Goal: Task Accomplishment & Management: Manage account settings

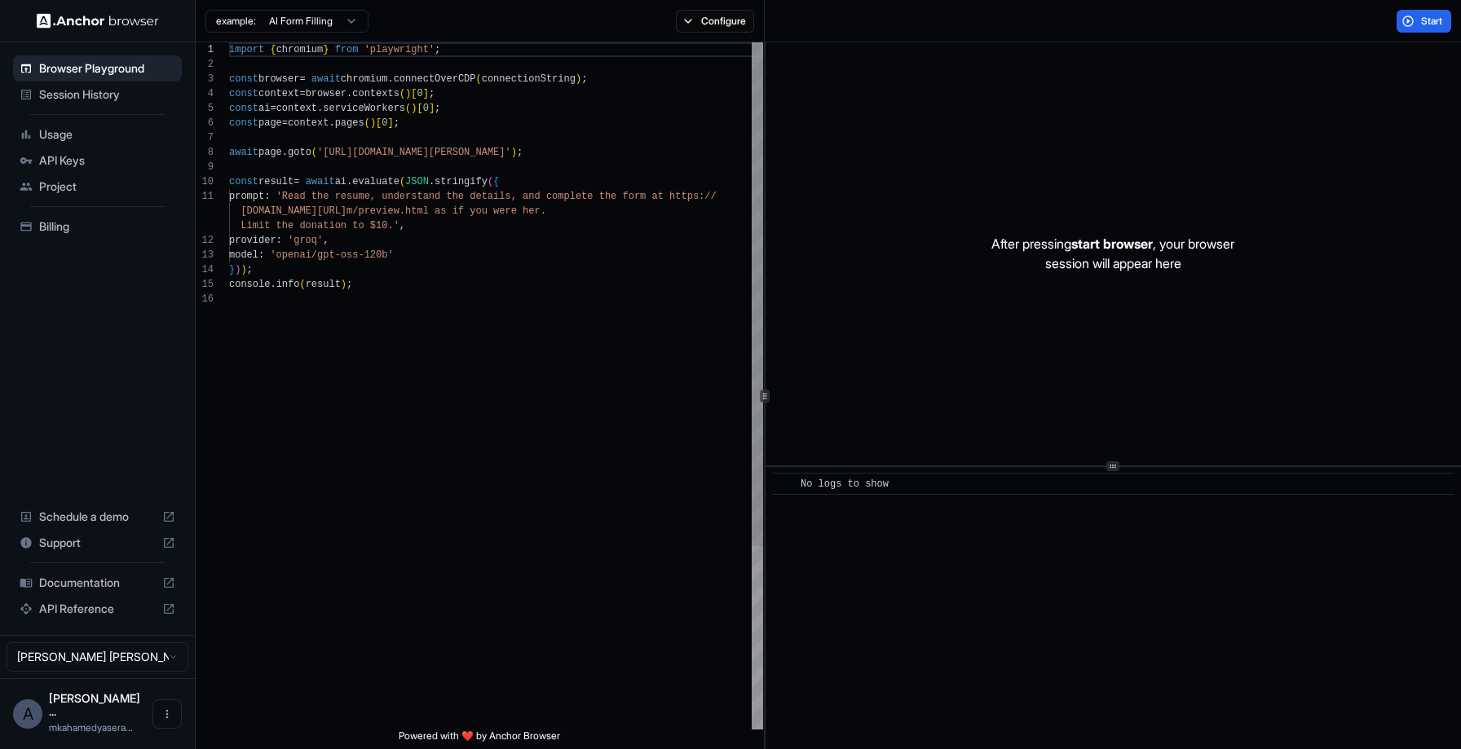
scroll to position [147, 0]
click at [97, 97] on span "Session History" at bounding box center [107, 94] width 136 height 16
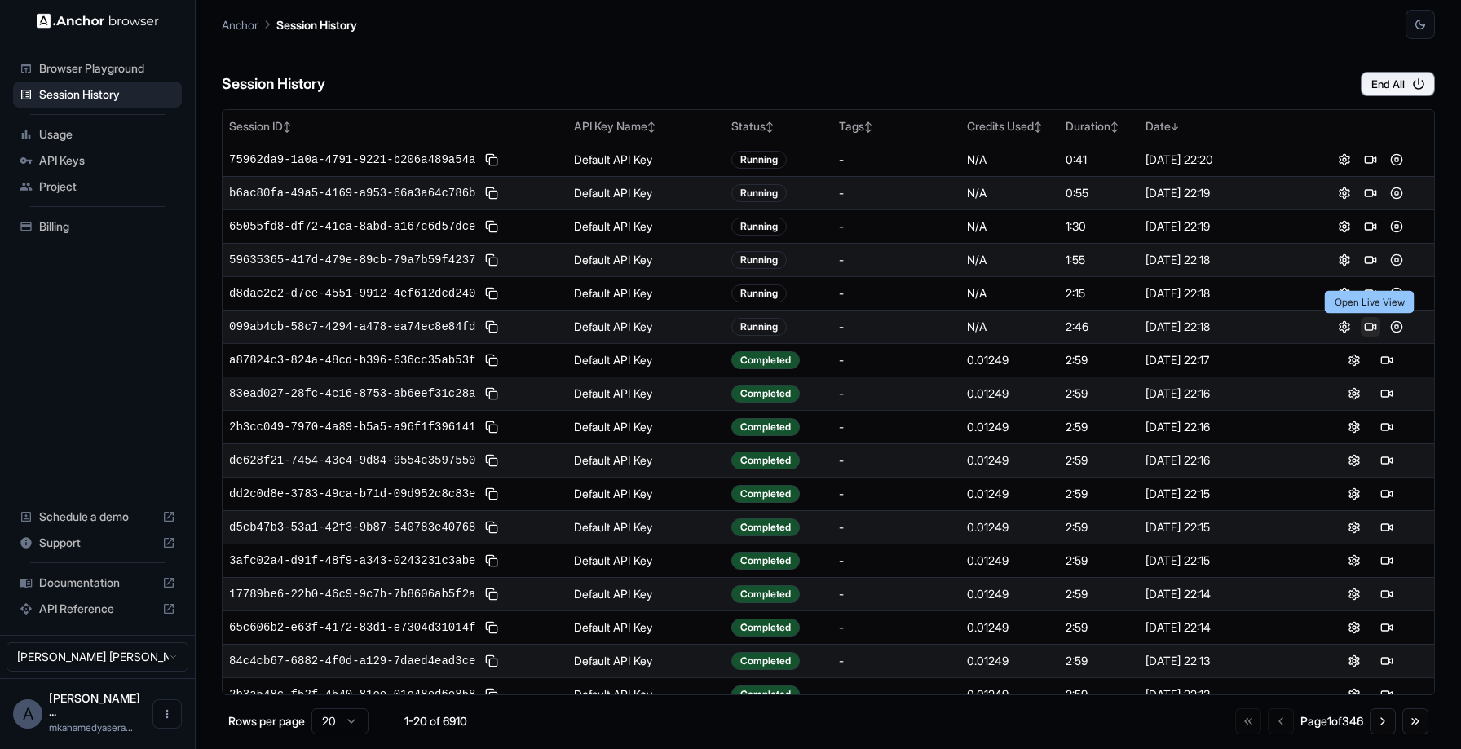
click at [1373, 327] on button at bounding box center [1371, 327] width 20 height 20
click at [1389, 79] on button "End All" at bounding box center [1398, 84] width 74 height 24
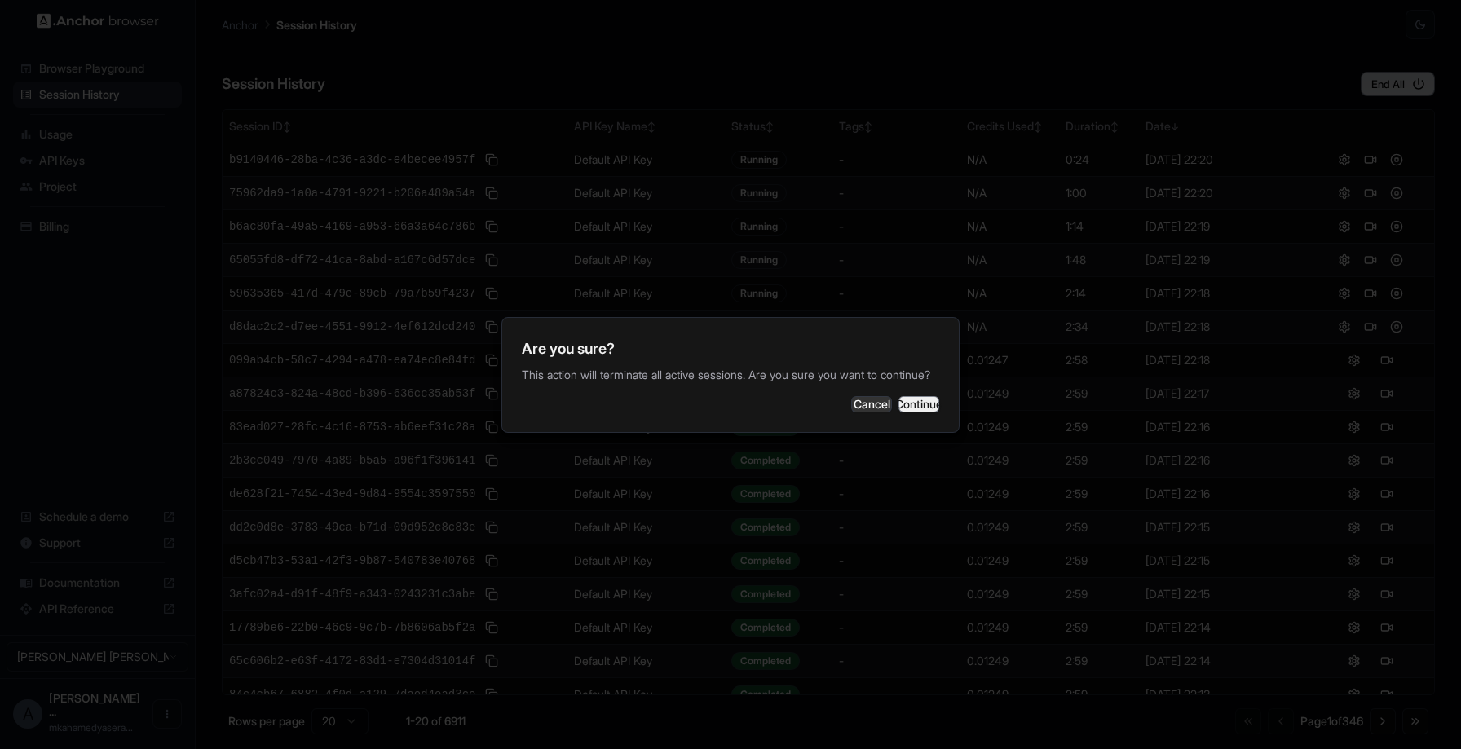
click at [910, 405] on button "Continue" at bounding box center [919, 404] width 41 height 16
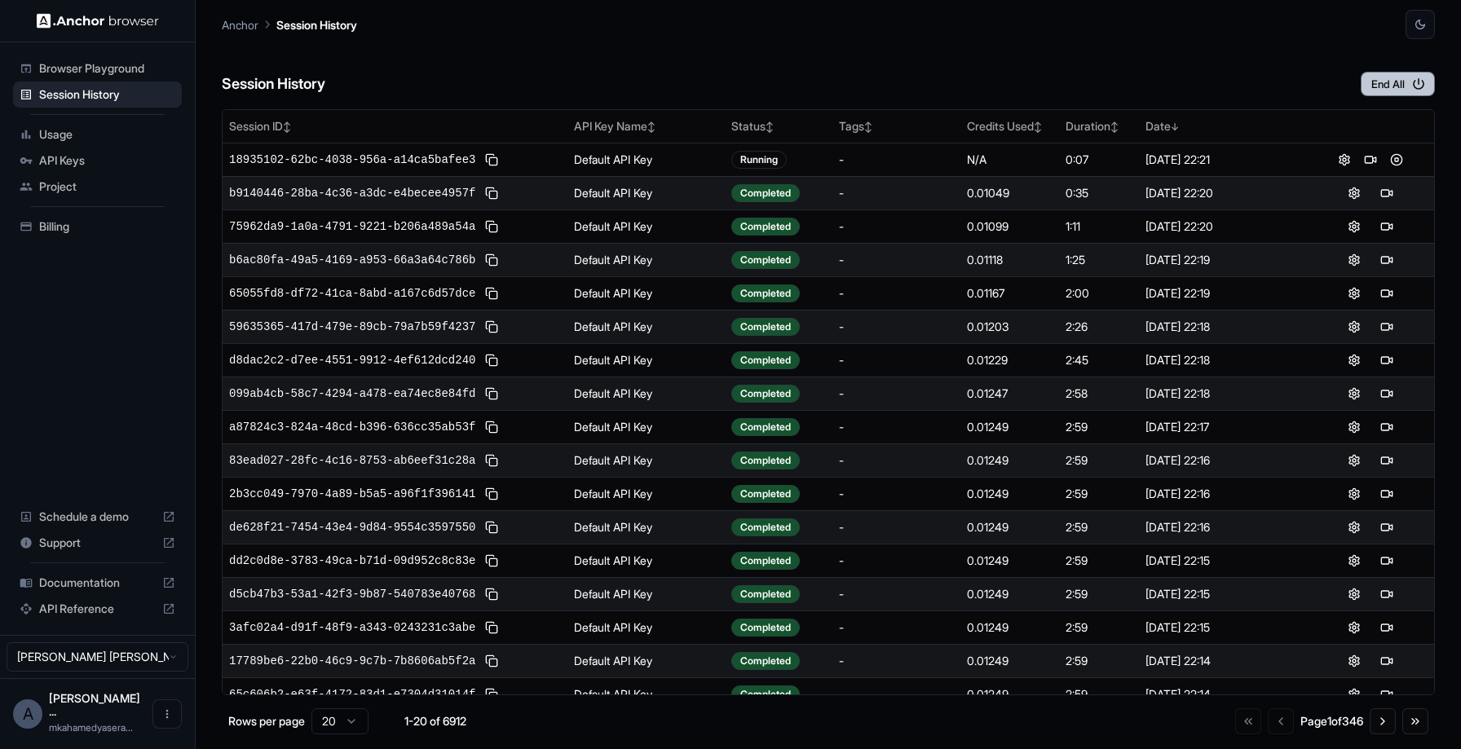
click at [1393, 82] on button "End All" at bounding box center [1398, 84] width 74 height 24
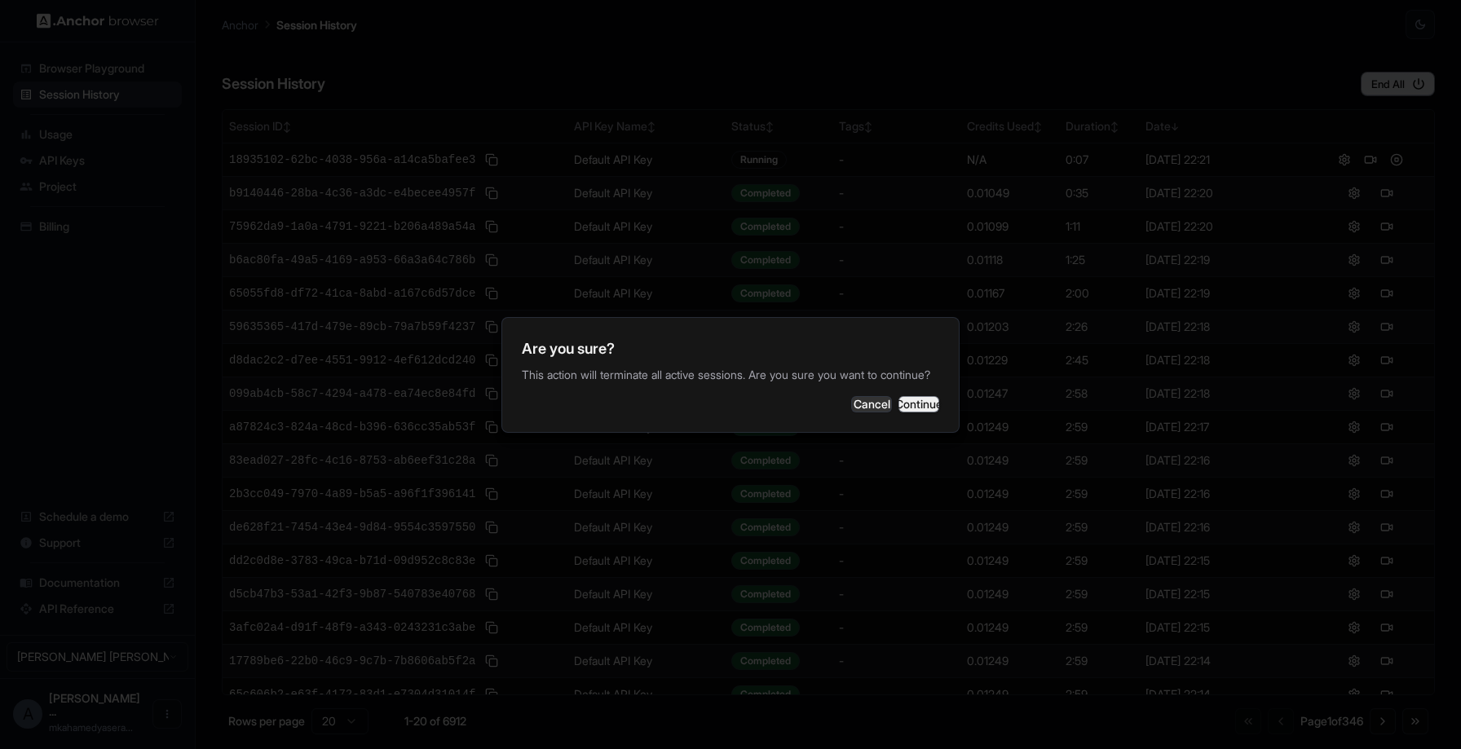
click at [909, 410] on button "Continue" at bounding box center [919, 404] width 41 height 16
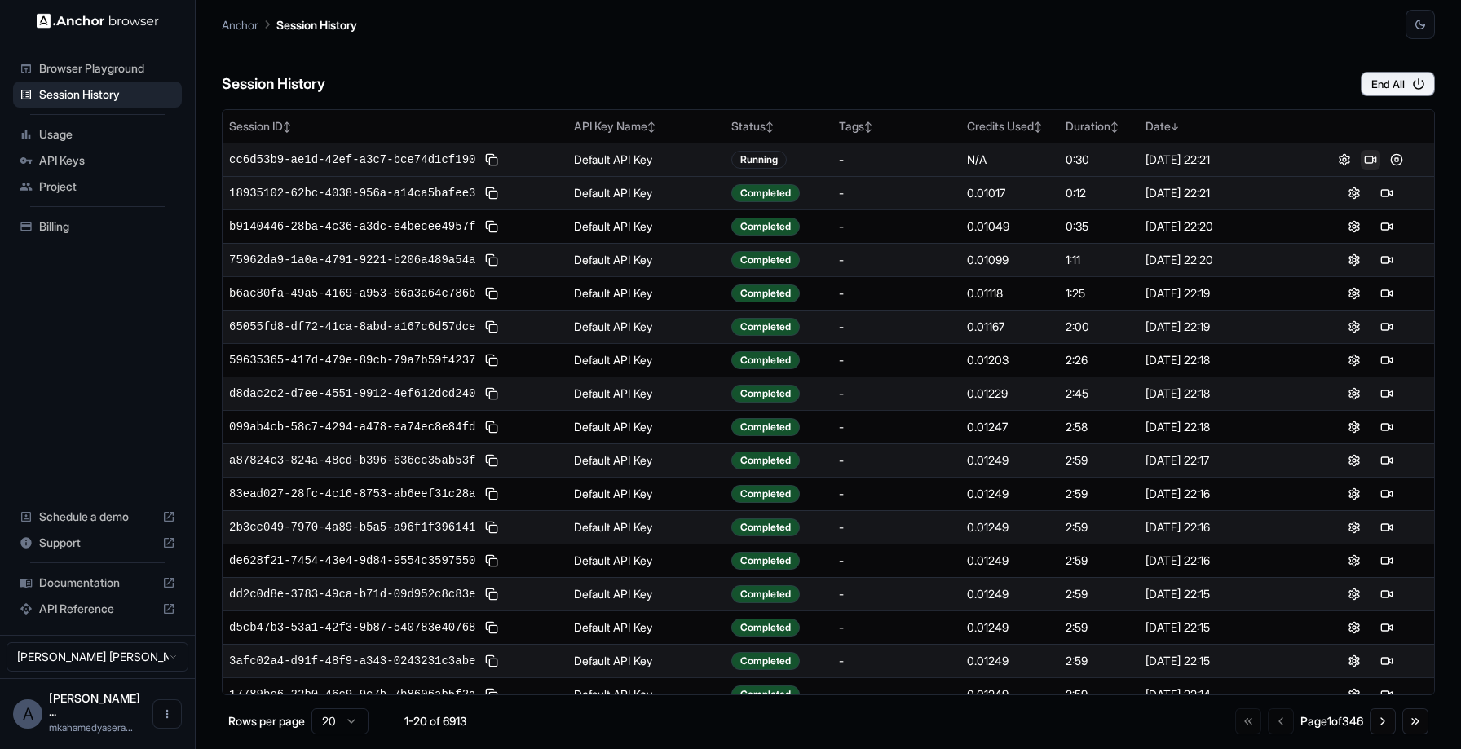
click at [1366, 160] on button at bounding box center [1371, 160] width 20 height 20
click at [1372, 84] on button "End All" at bounding box center [1398, 84] width 74 height 24
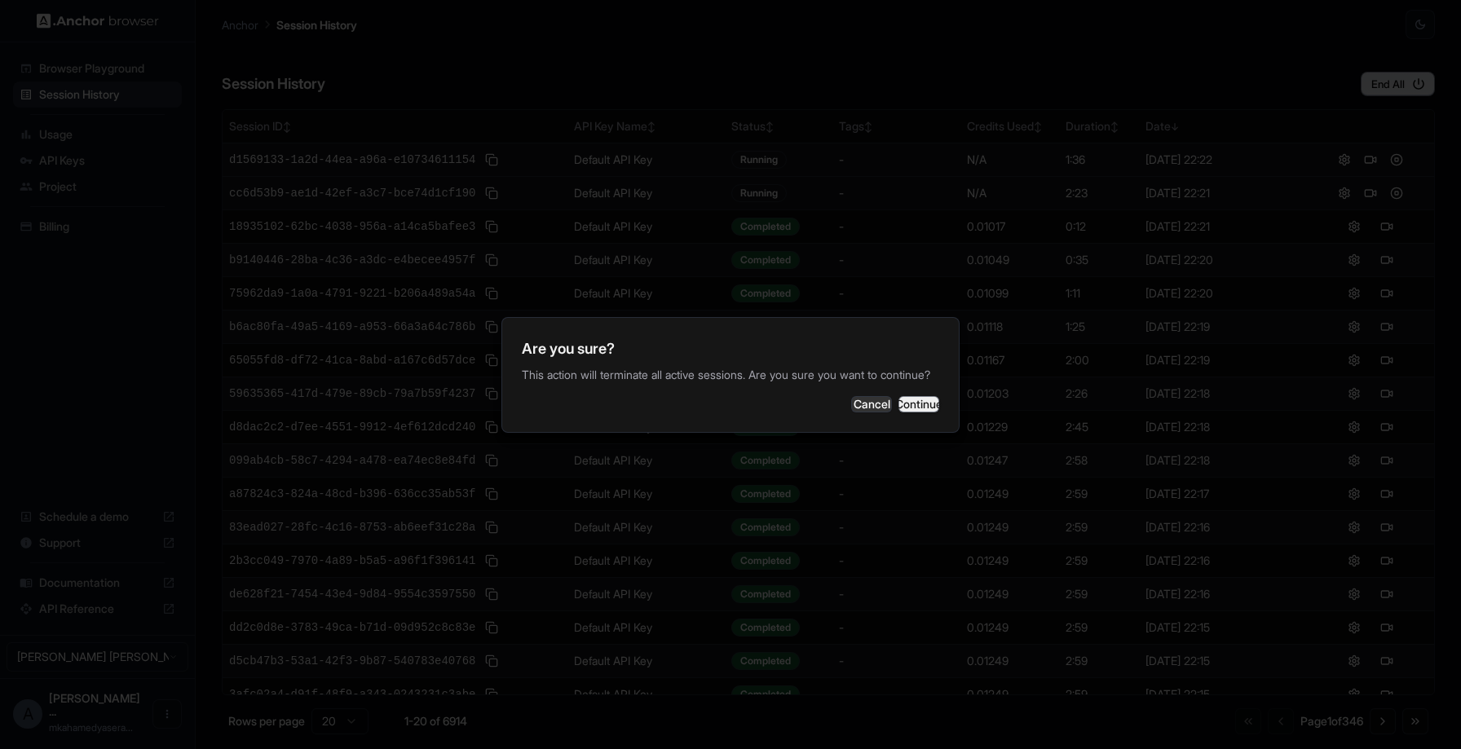
click at [915, 413] on button "Continue" at bounding box center [919, 404] width 41 height 16
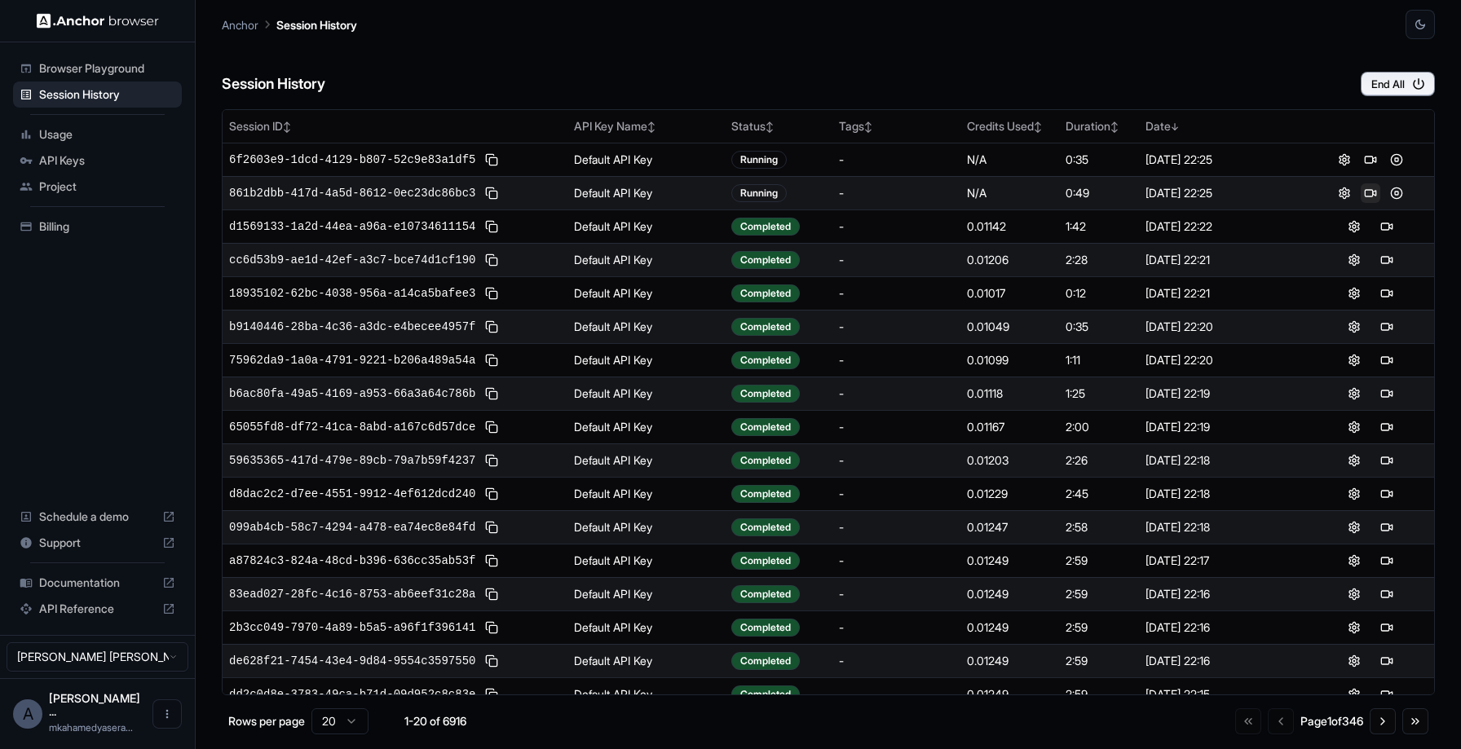
click at [1369, 196] on button at bounding box center [1371, 193] width 20 height 20
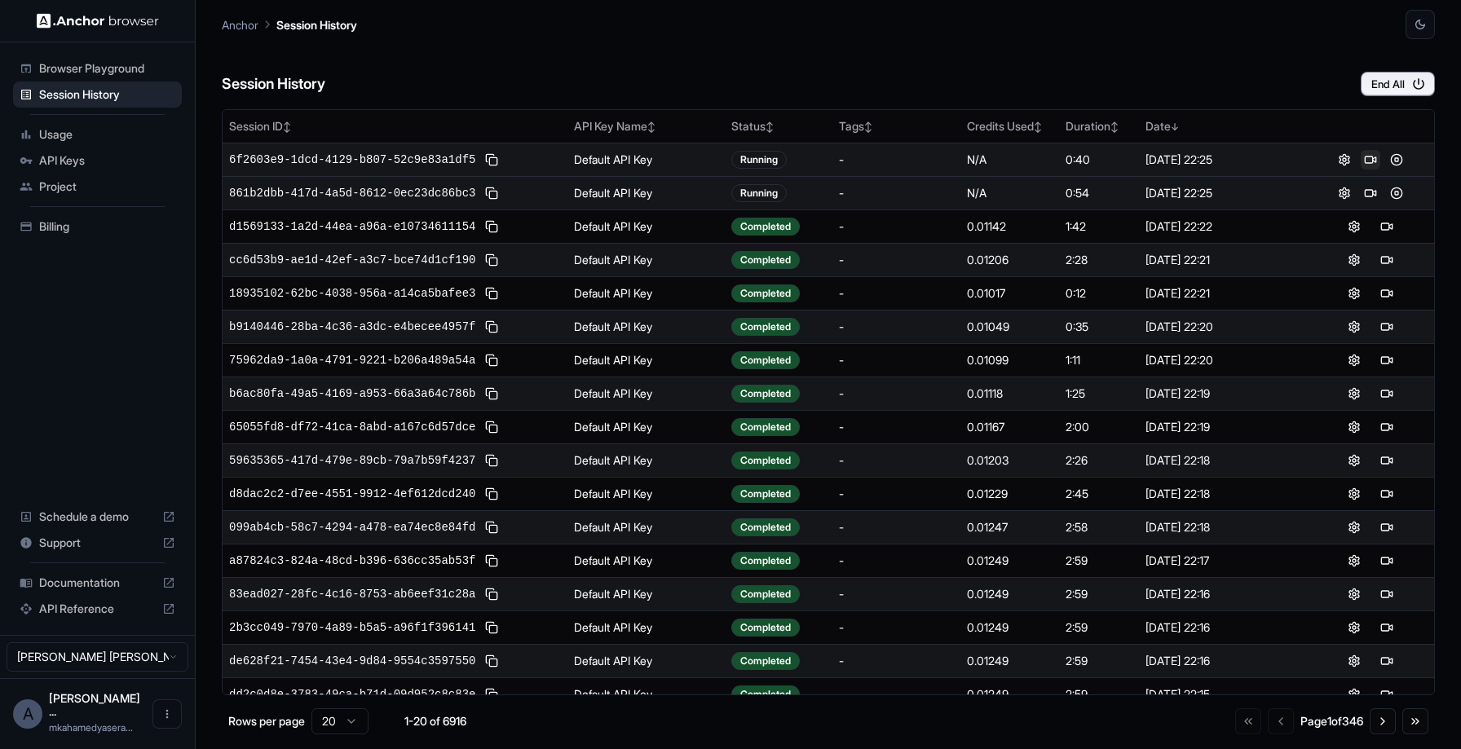
click at [1367, 162] on button at bounding box center [1371, 160] width 20 height 20
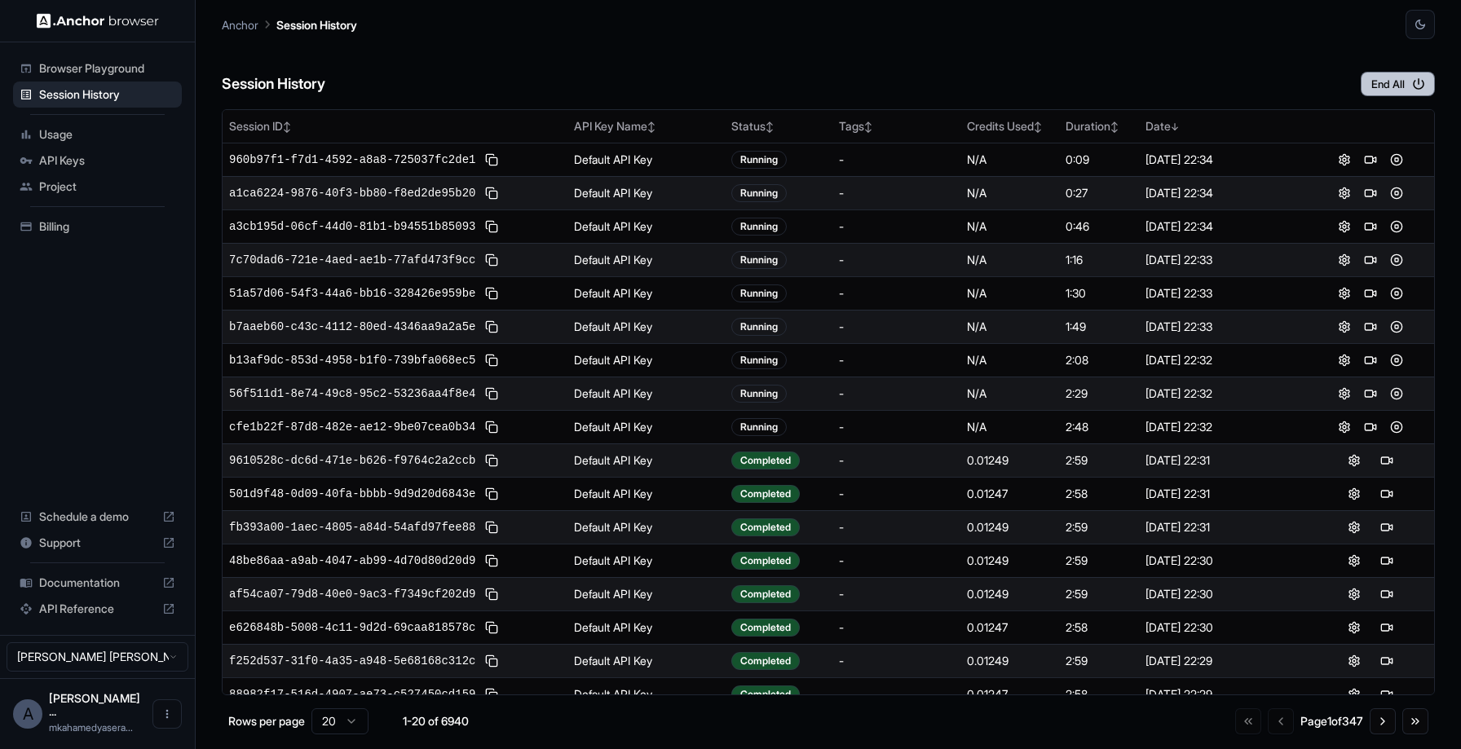
click at [1390, 83] on button "End All" at bounding box center [1398, 84] width 74 height 24
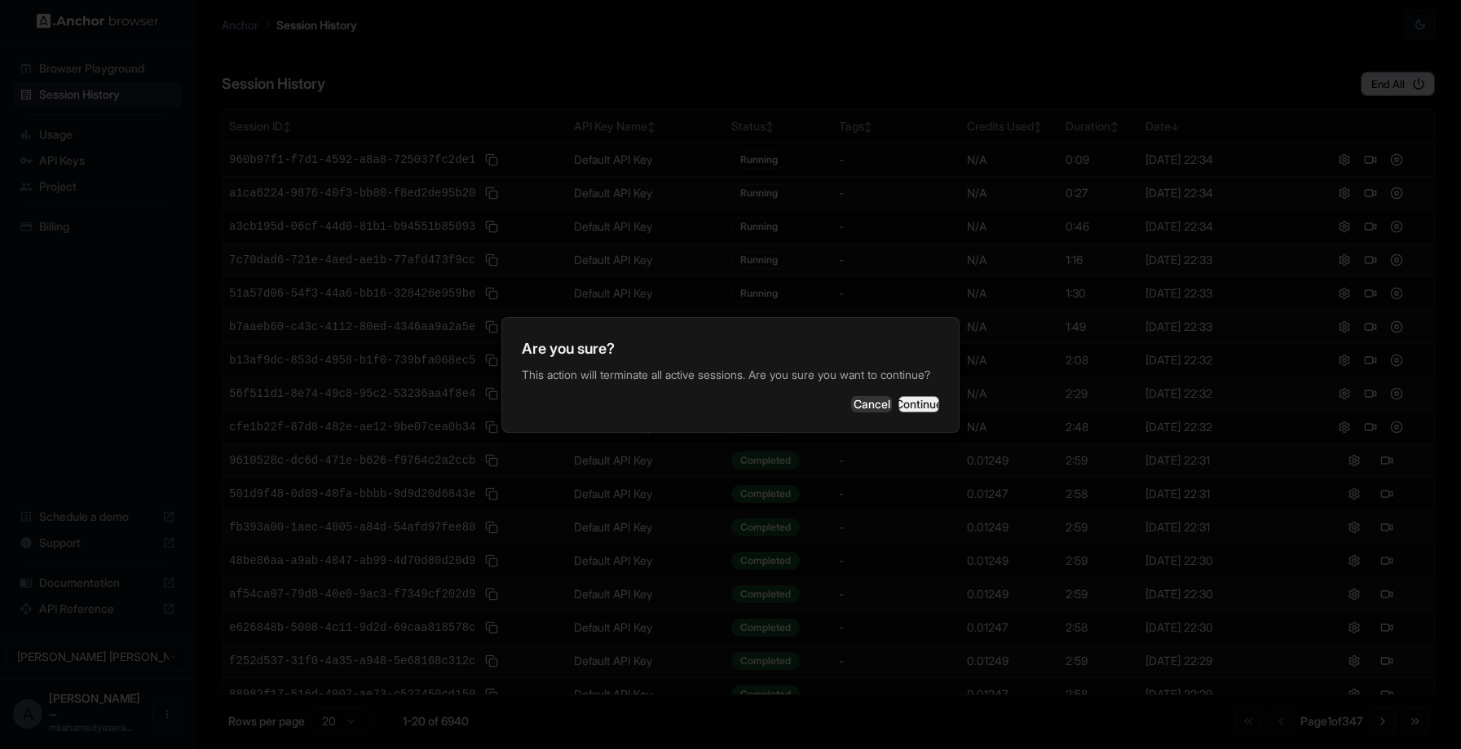
click at [909, 413] on button "Continue" at bounding box center [919, 404] width 41 height 16
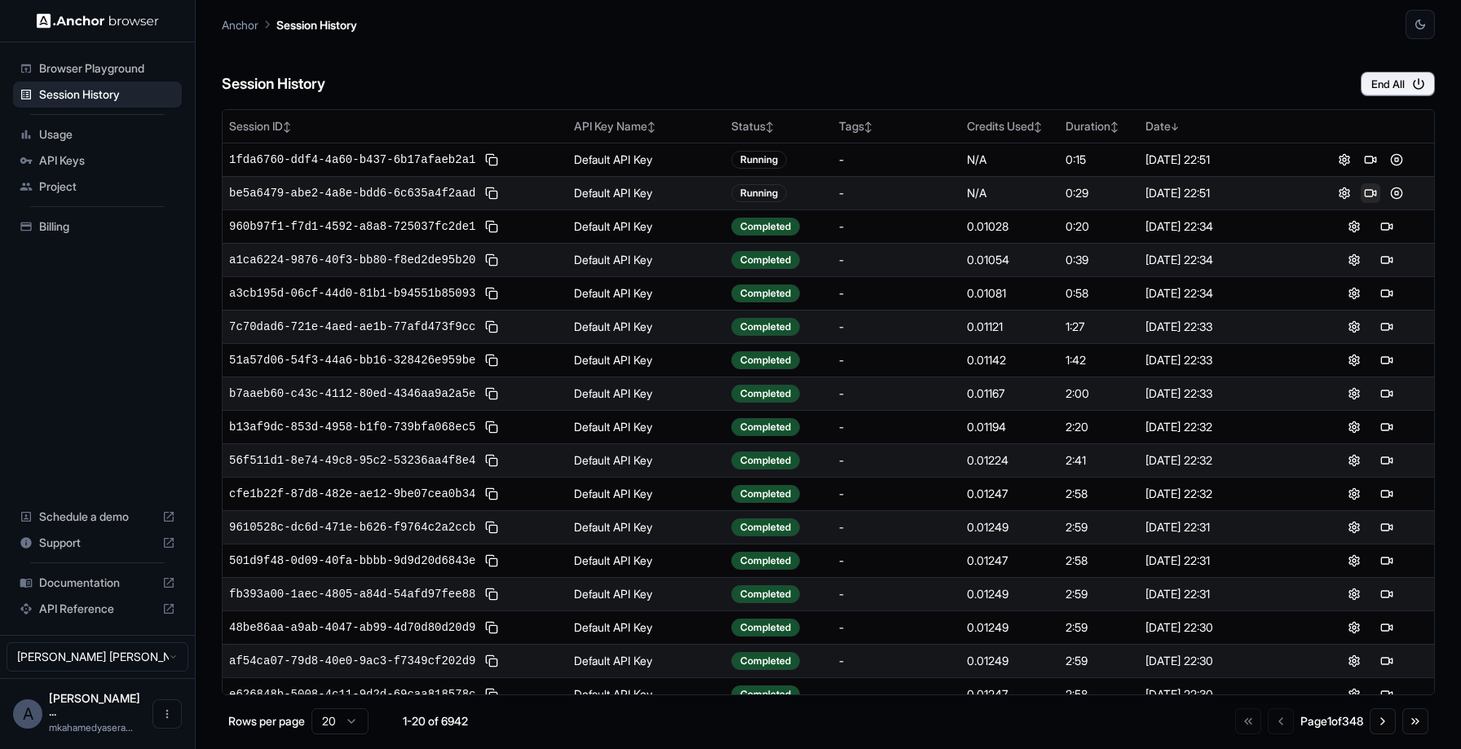
click at [1368, 191] on button at bounding box center [1371, 193] width 20 height 20
click at [1374, 188] on button at bounding box center [1371, 193] width 20 height 20
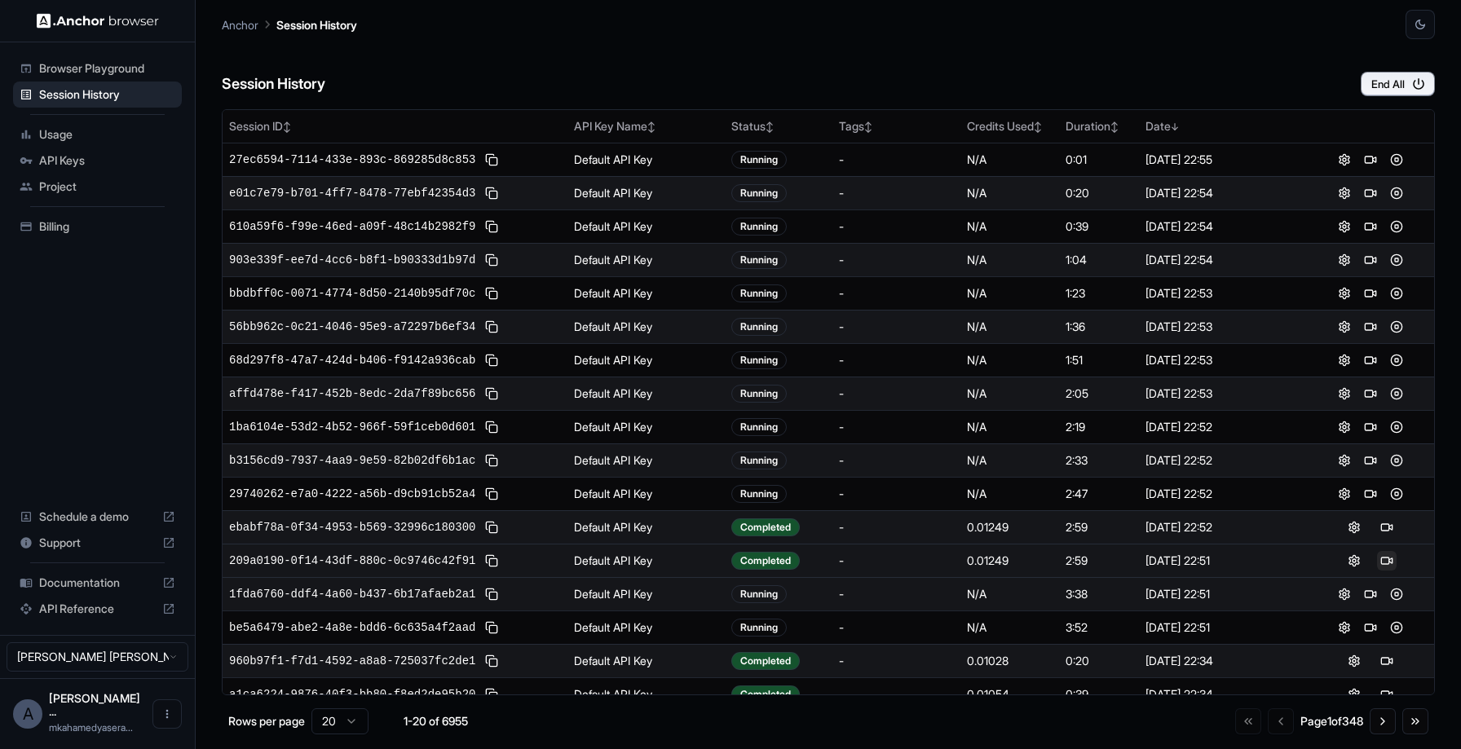
click at [1387, 561] on button at bounding box center [1387, 561] width 20 height 20
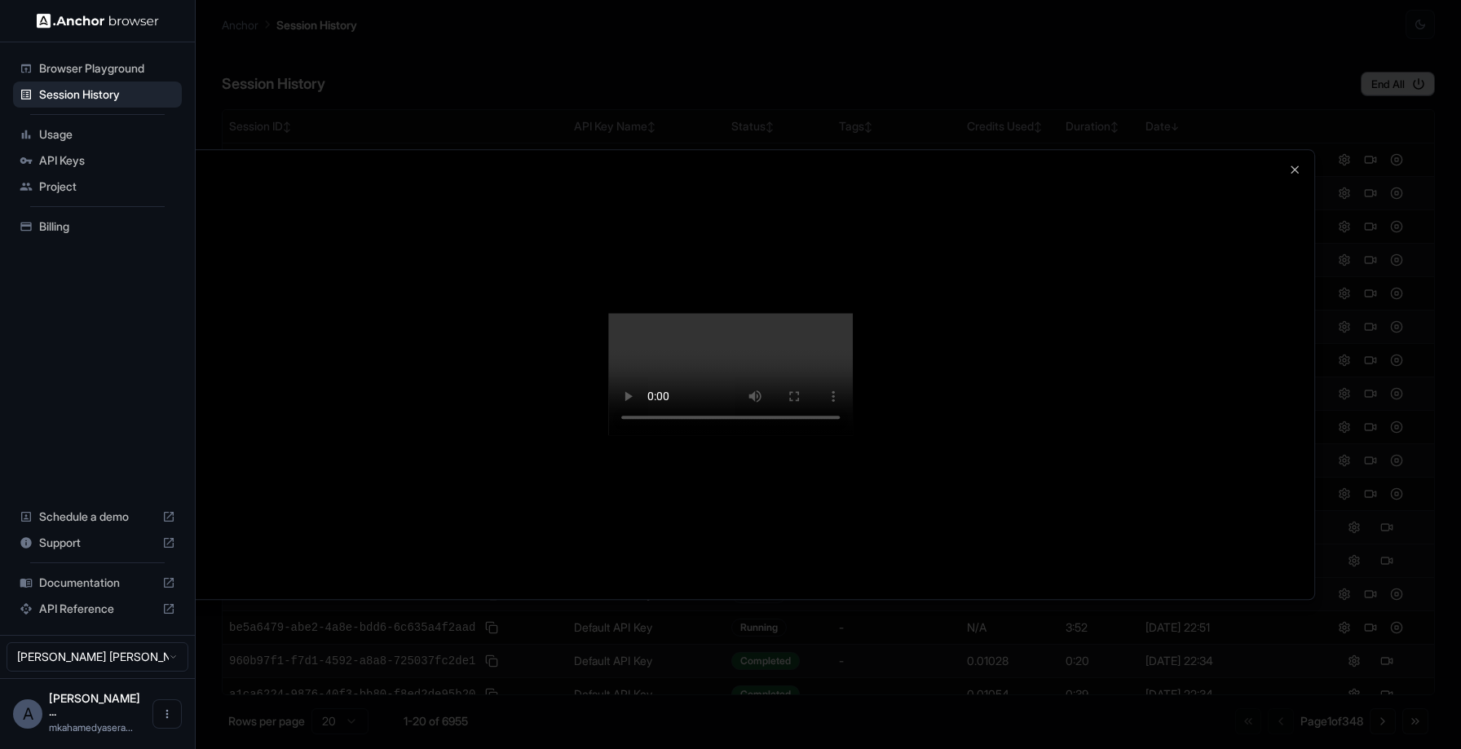
click at [1289, 150] on div at bounding box center [731, 374] width 1168 height 449
click at [1296, 163] on icon "button" at bounding box center [1295, 169] width 13 height 13
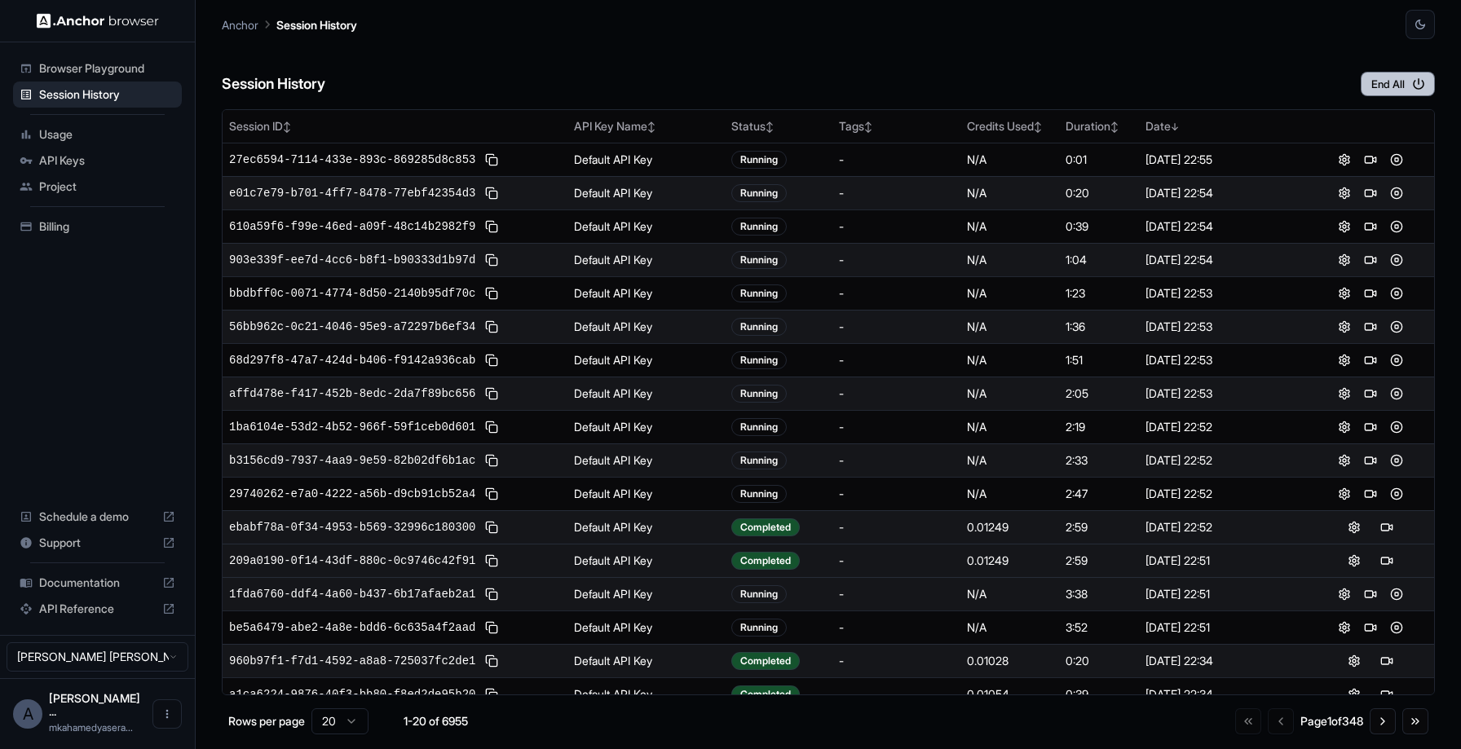
click at [1376, 81] on button "End All" at bounding box center [1398, 84] width 74 height 24
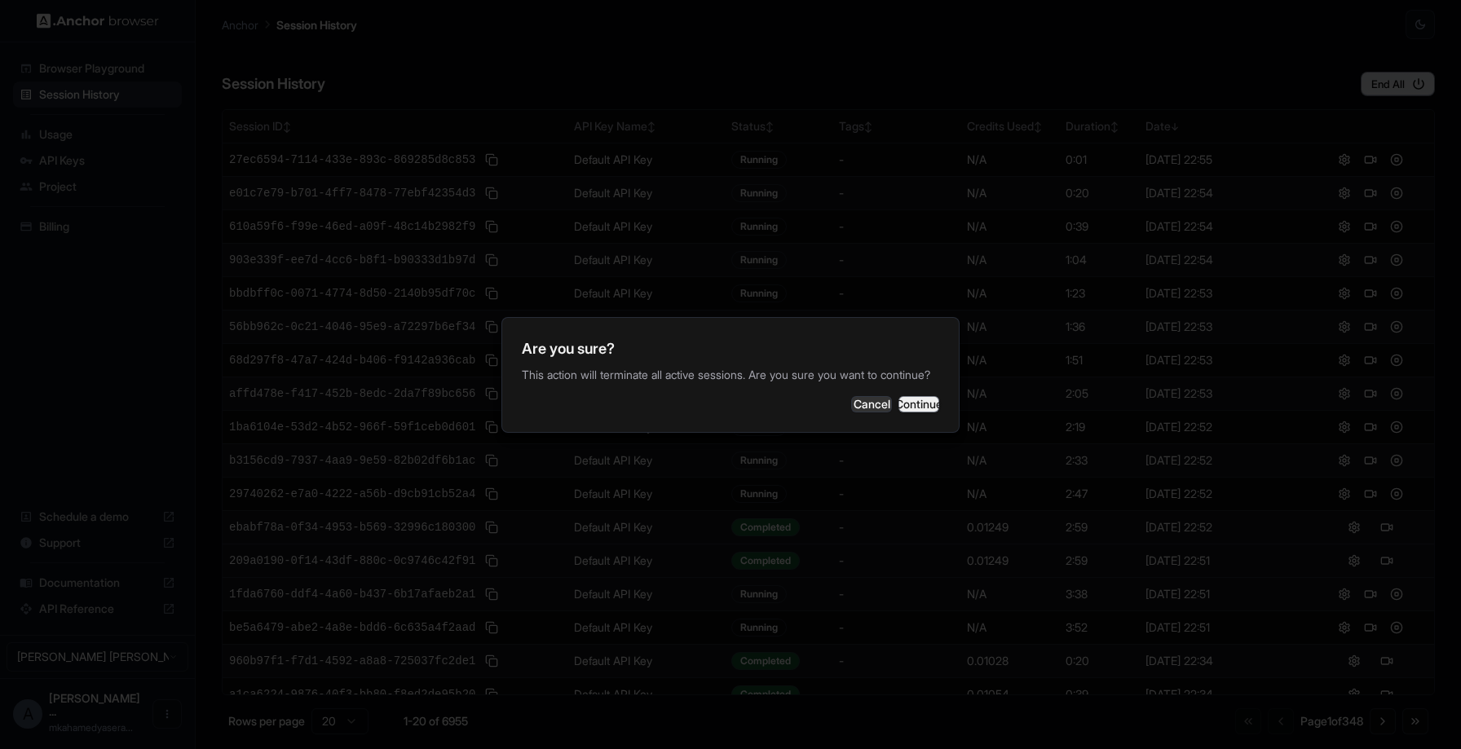
click at [899, 413] on button "Continue" at bounding box center [919, 404] width 41 height 16
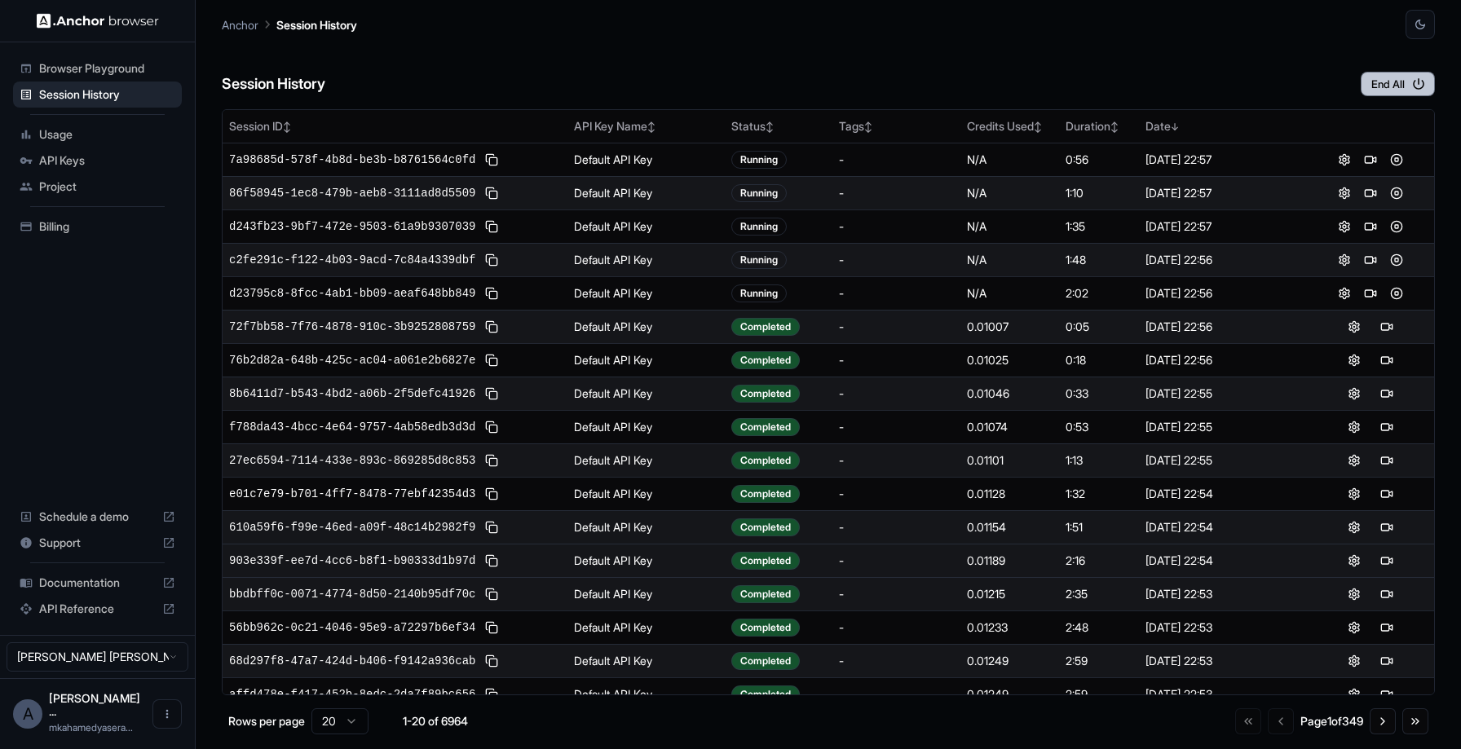
click at [1395, 87] on button "End All" at bounding box center [1398, 84] width 74 height 24
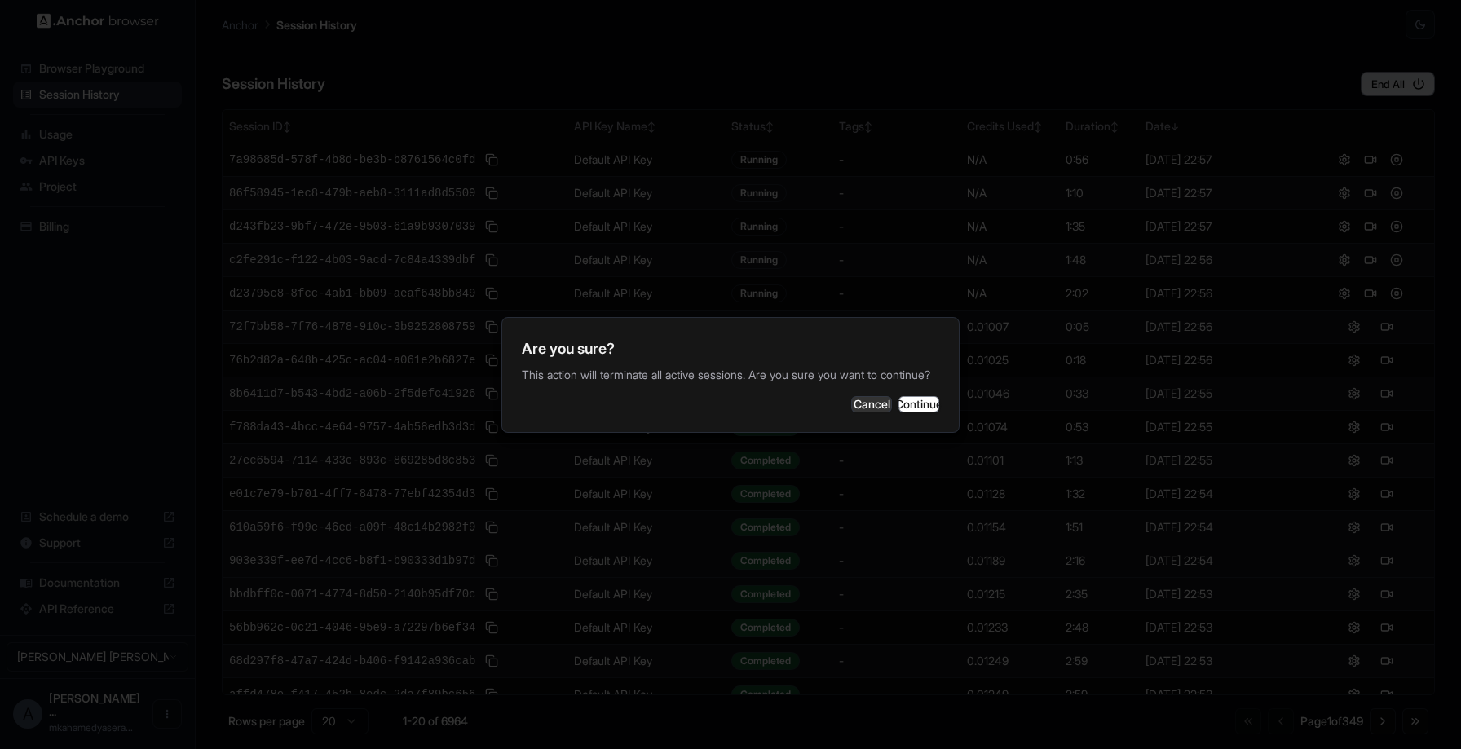
click at [939, 395] on div "Are you sure? This action will terminate all active sessions. Are you sure you …" at bounding box center [731, 375] width 458 height 116
click at [922, 413] on button "Continue" at bounding box center [919, 404] width 41 height 16
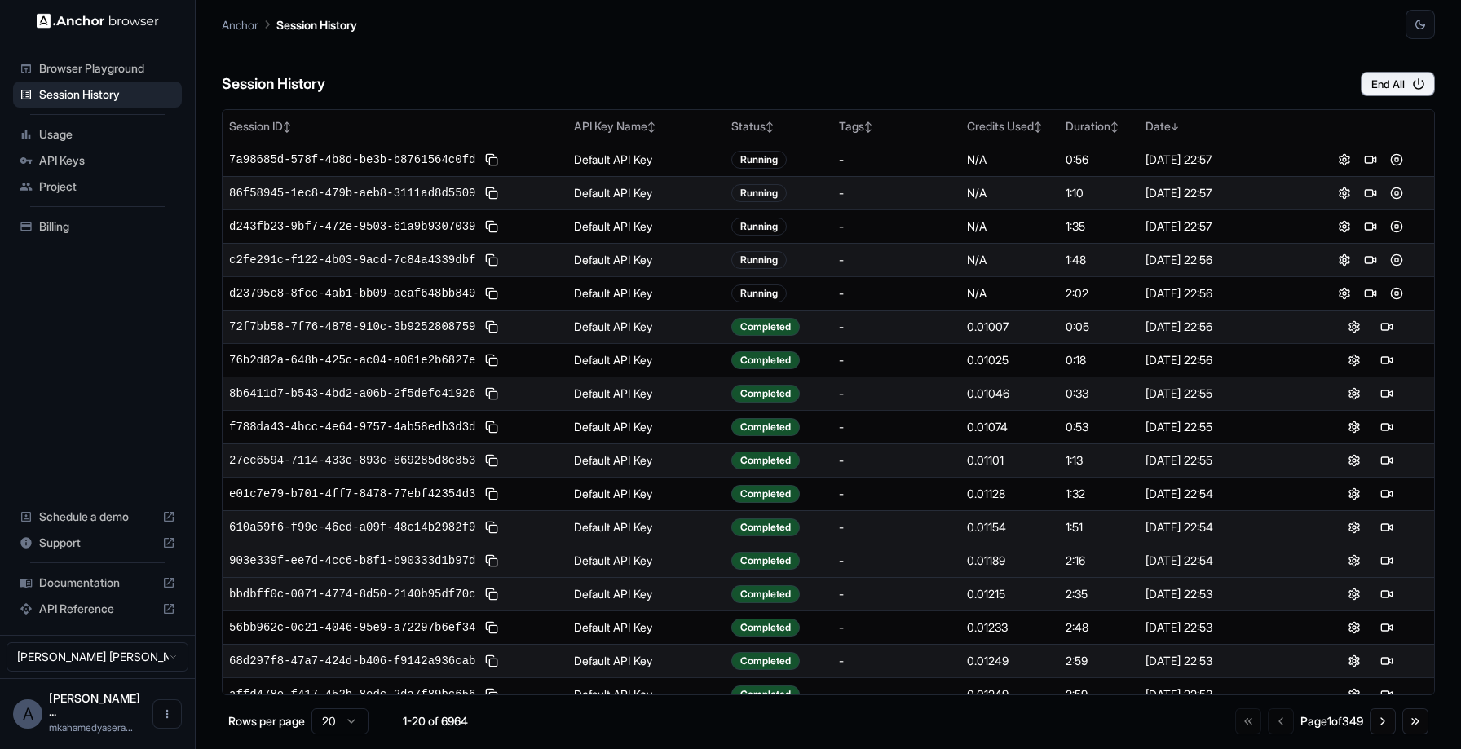
scroll to position [116, 0]
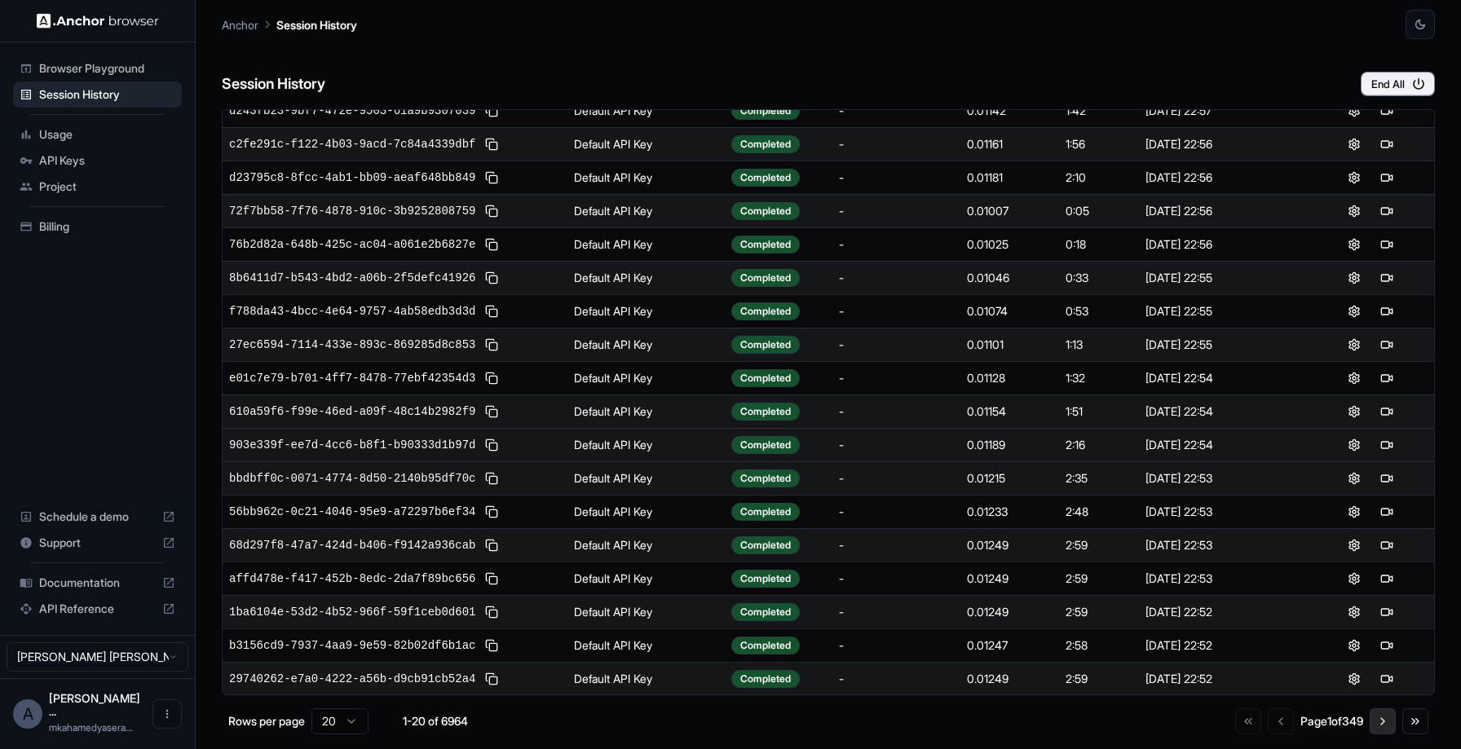
click at [1386, 720] on button "Go to next page" at bounding box center [1383, 722] width 26 height 26
click at [1379, 144] on button at bounding box center [1387, 145] width 20 height 20
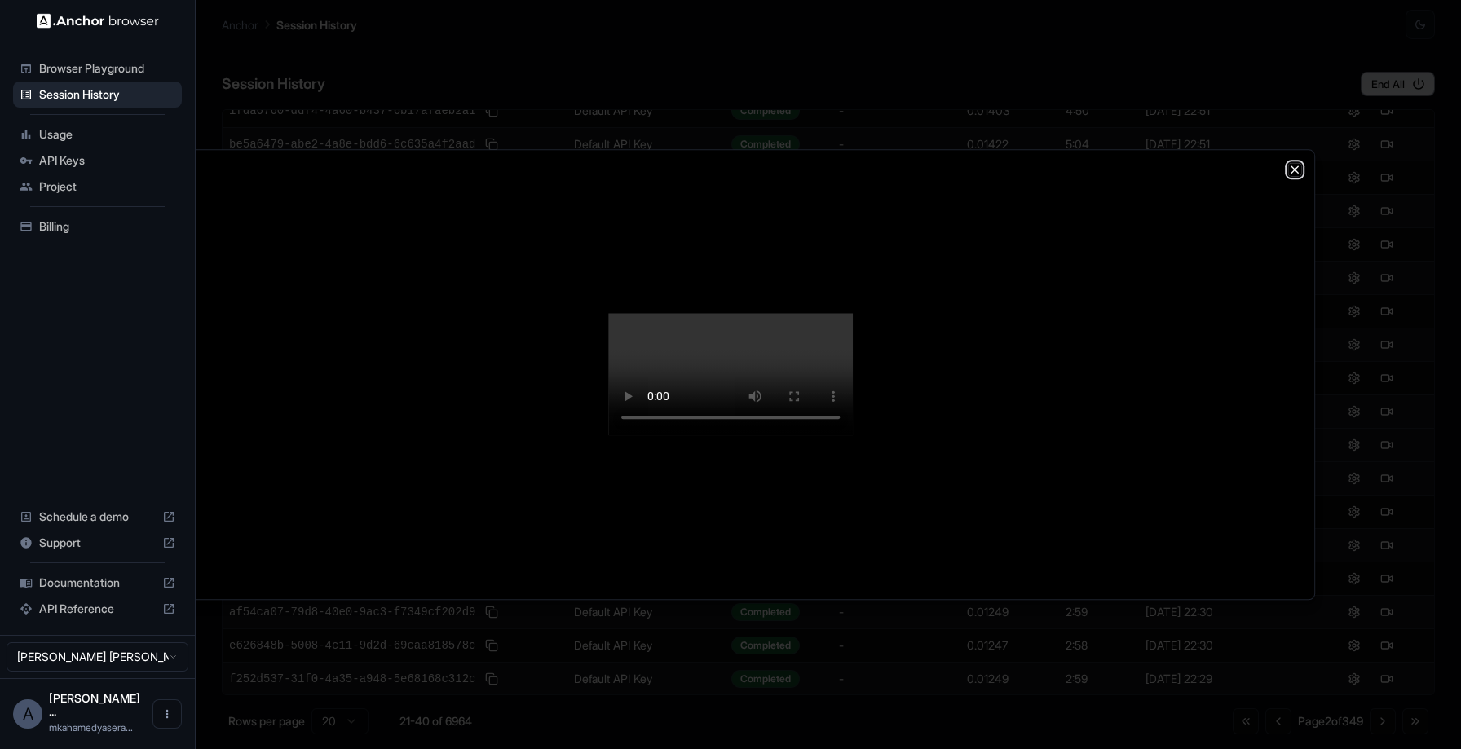
click at [1298, 166] on icon "button" at bounding box center [1295, 169] width 7 height 7
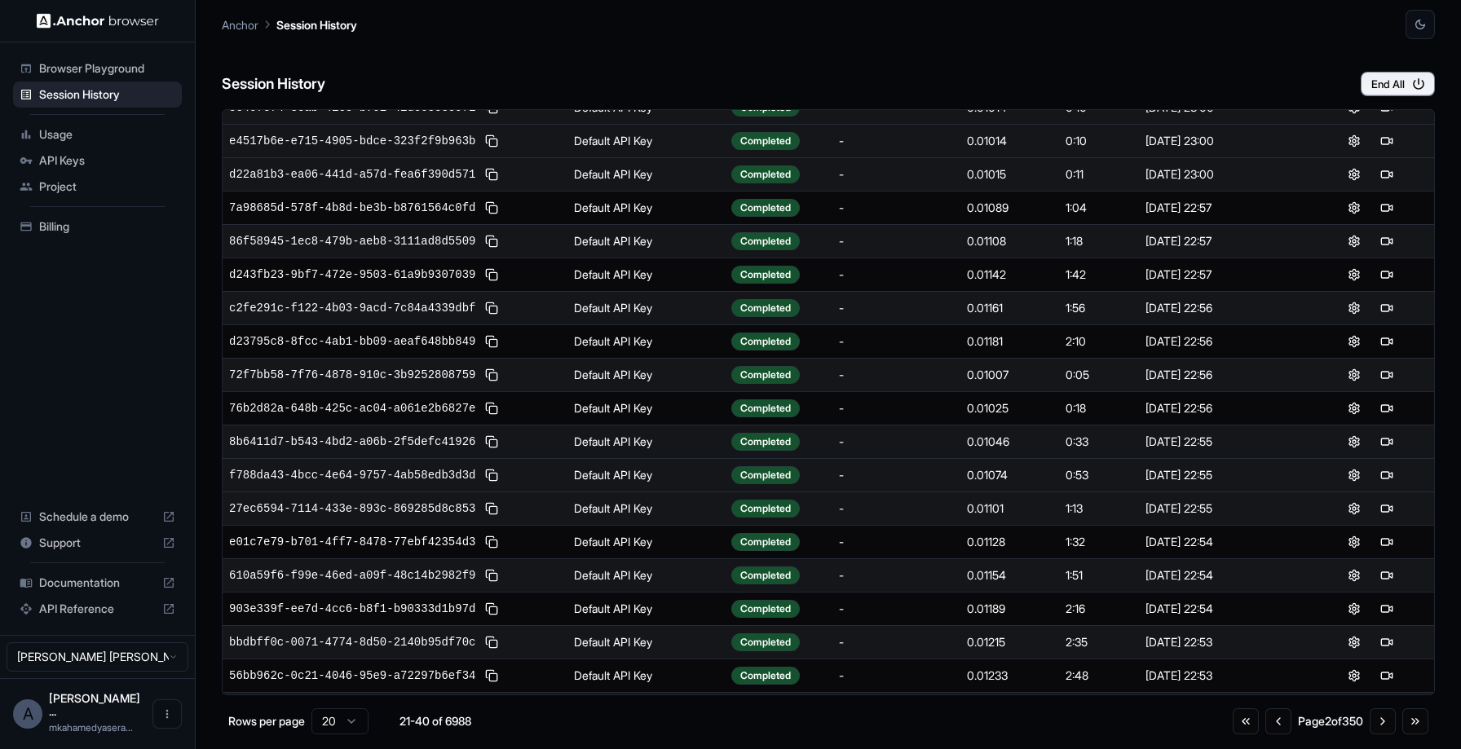
scroll to position [0, 0]
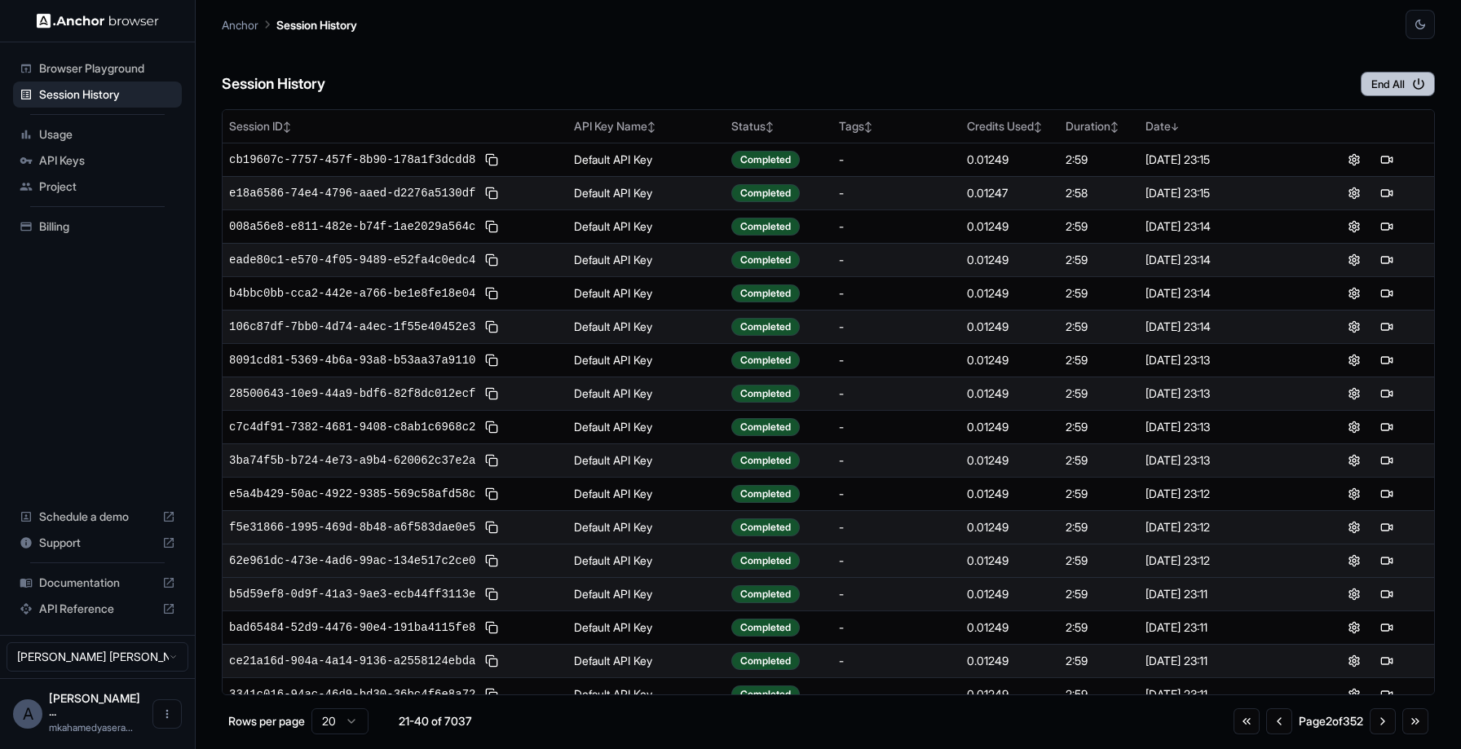
click at [1390, 88] on button "End All" at bounding box center [1398, 84] width 74 height 24
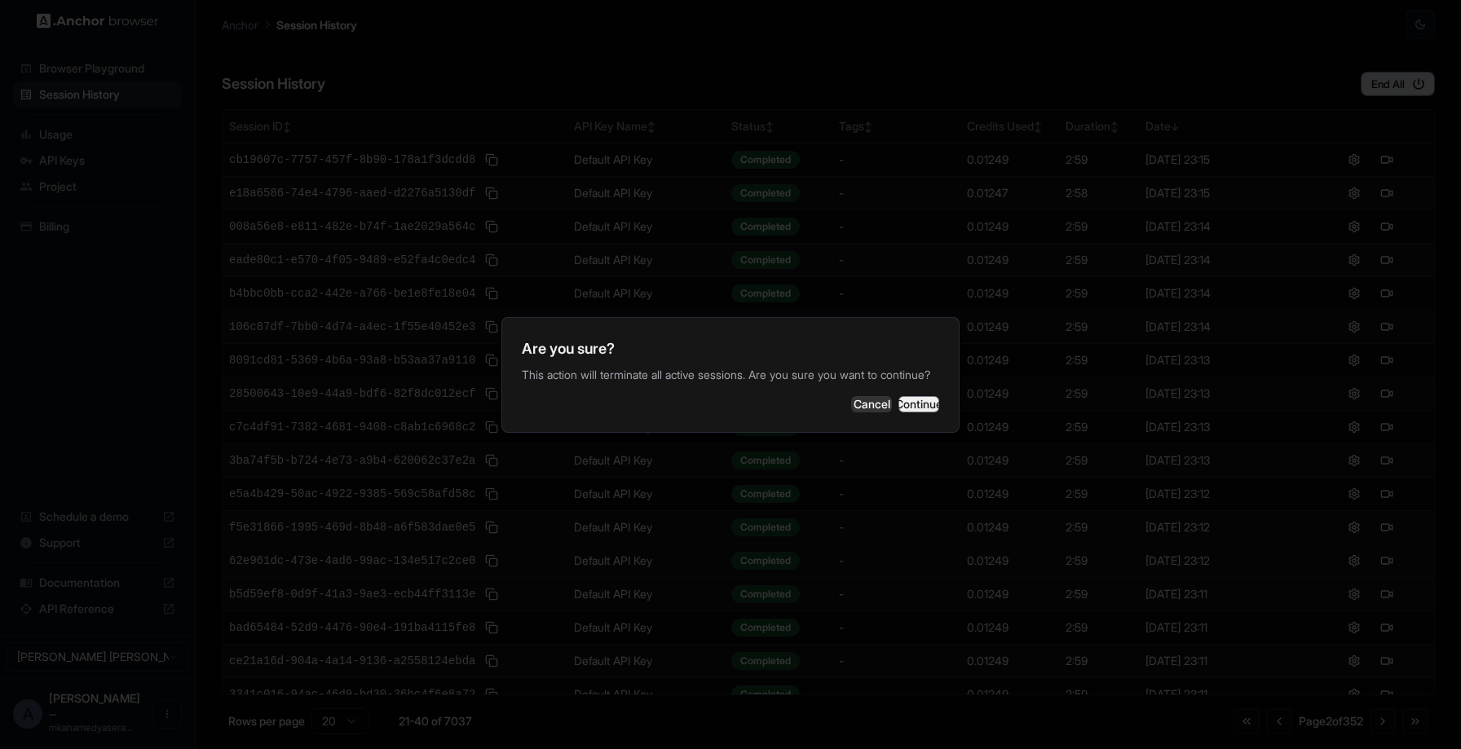
click at [917, 403] on button "Continue" at bounding box center [919, 404] width 41 height 16
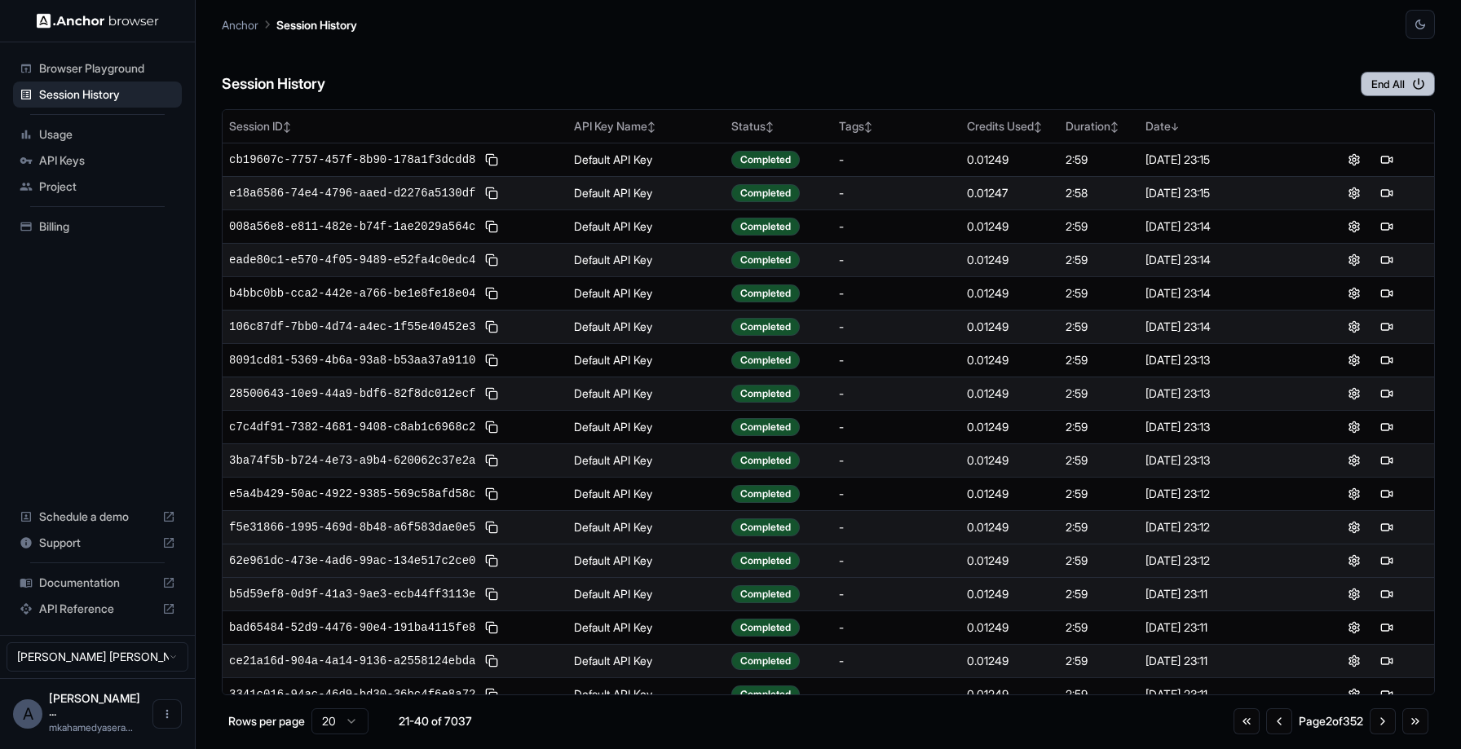
click at [1395, 91] on button "End All" at bounding box center [1398, 84] width 74 height 24
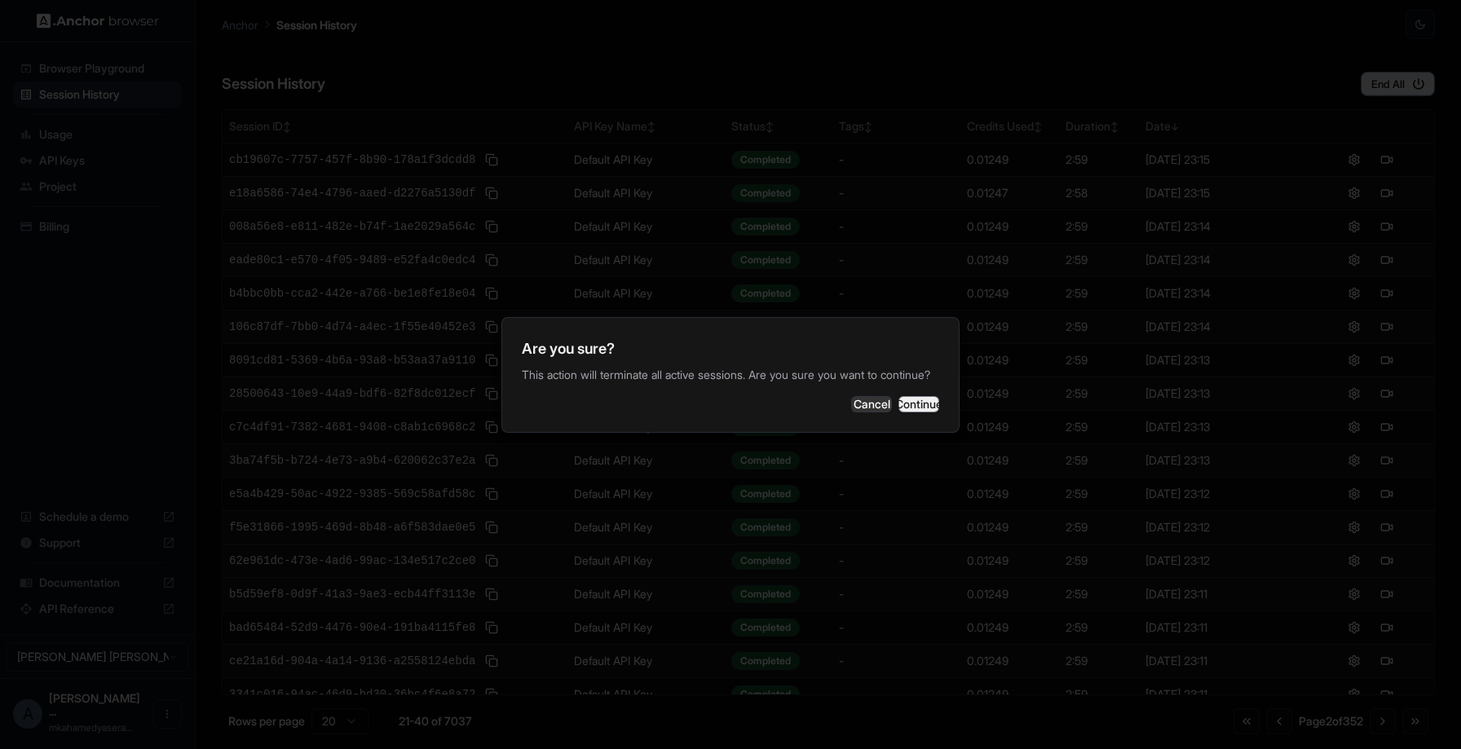
click at [931, 400] on button "Continue" at bounding box center [919, 404] width 41 height 16
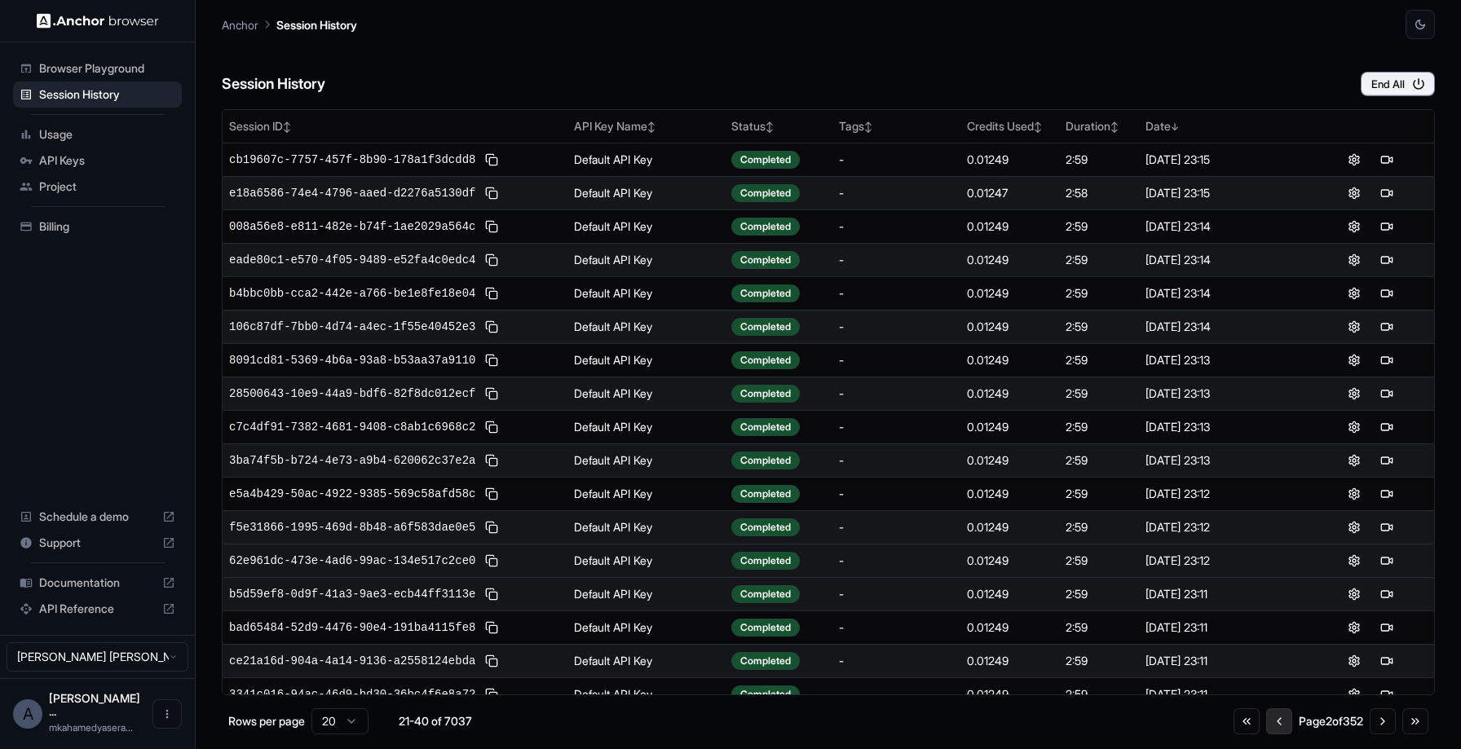
click at [1273, 724] on button "Go to previous page" at bounding box center [1280, 722] width 26 height 26
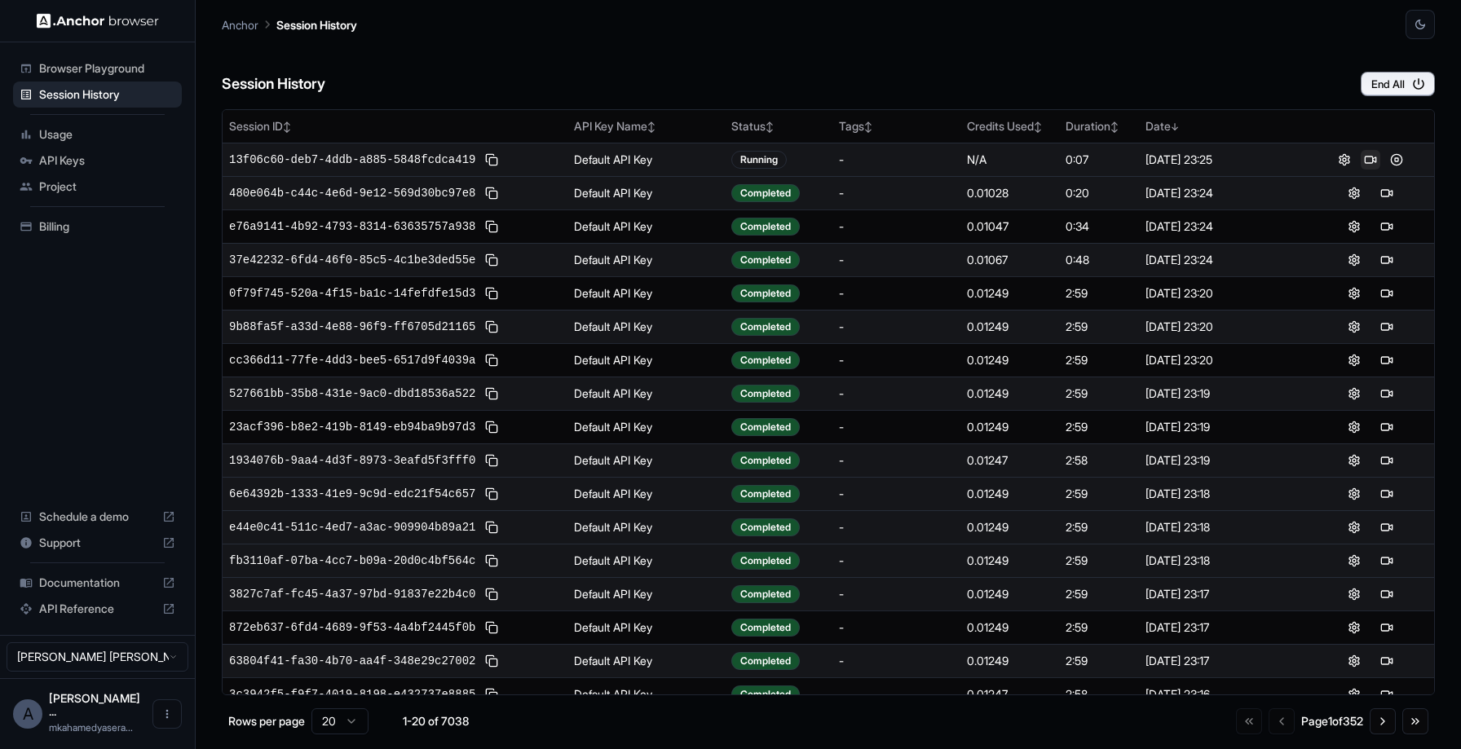
click at [1376, 160] on button at bounding box center [1371, 160] width 20 height 20
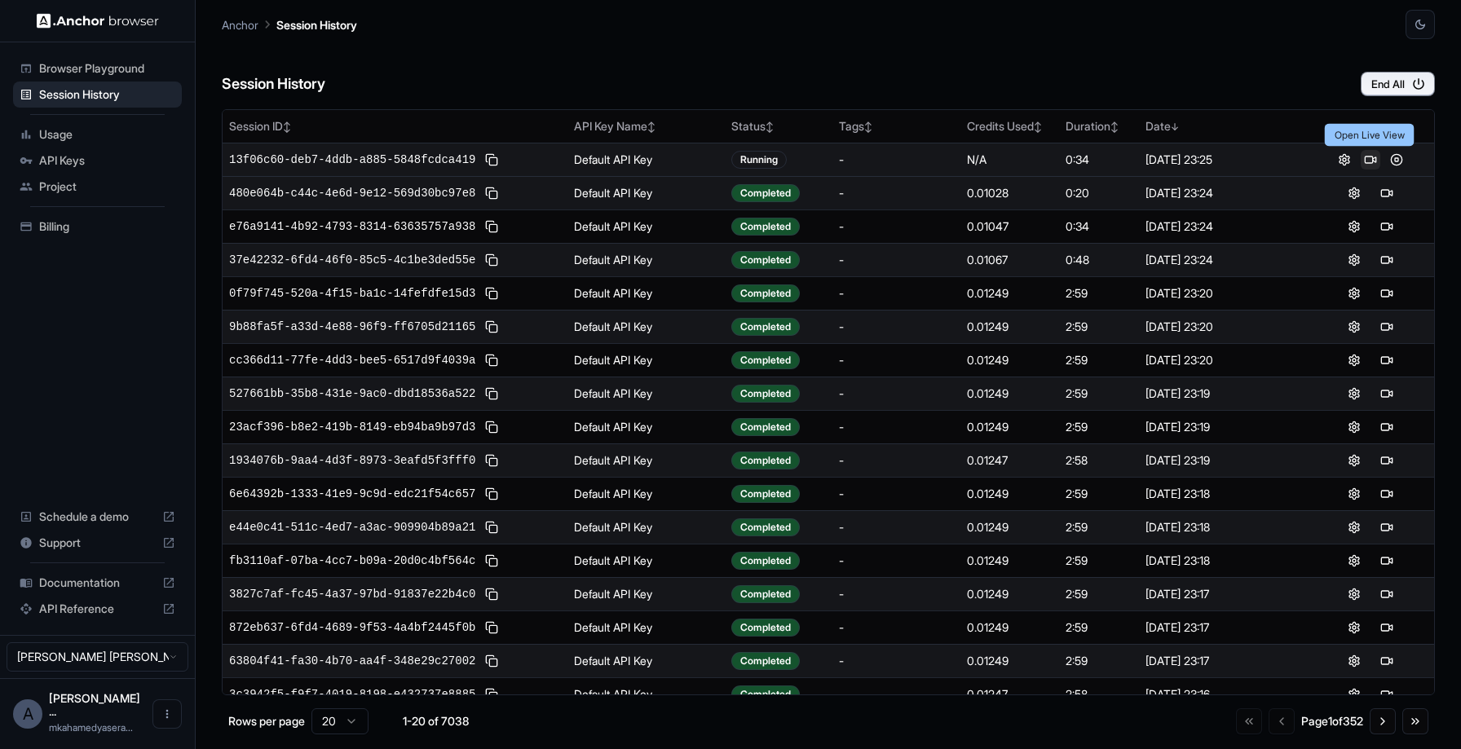
click at [1367, 160] on button at bounding box center [1371, 160] width 20 height 20
